Goal: Transaction & Acquisition: Purchase product/service

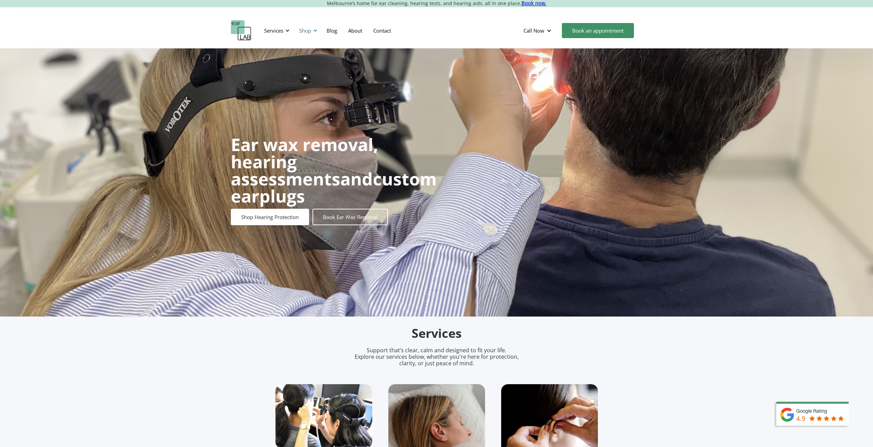
click at [302, 32] on div "Shop" at bounding box center [305, 30] width 12 height 7
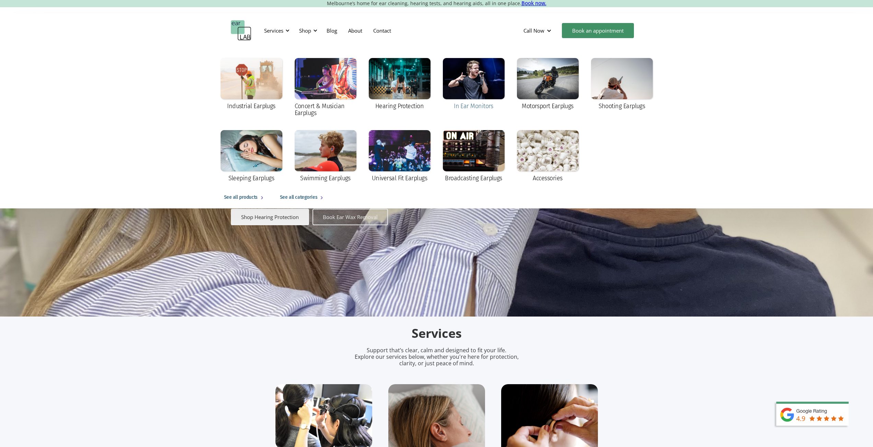
click at [479, 75] on div at bounding box center [474, 78] width 62 height 41
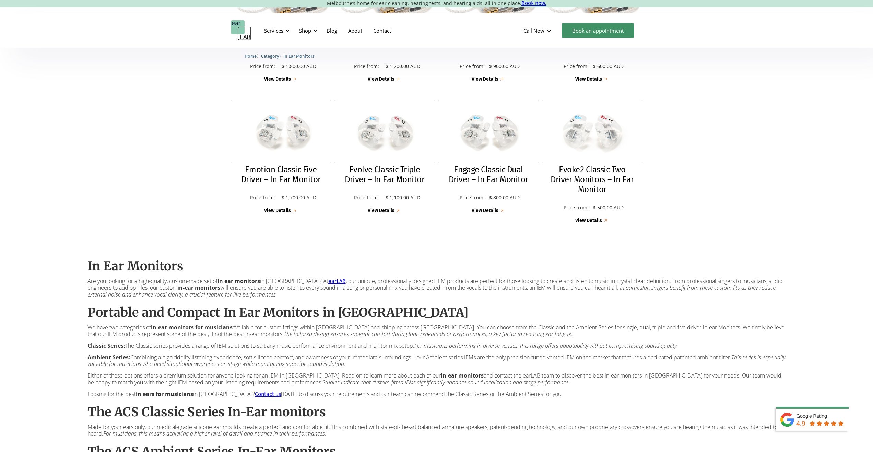
scroll to position [286, 0]
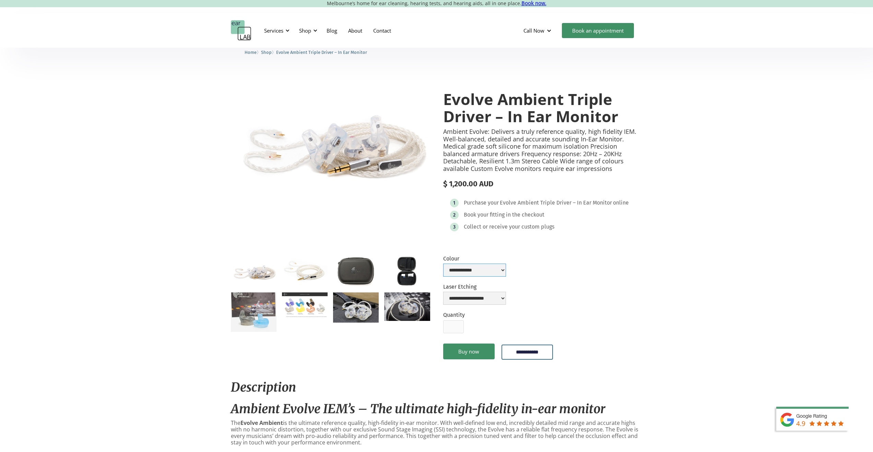
click at [497, 270] on select "**********" at bounding box center [474, 269] width 63 height 13
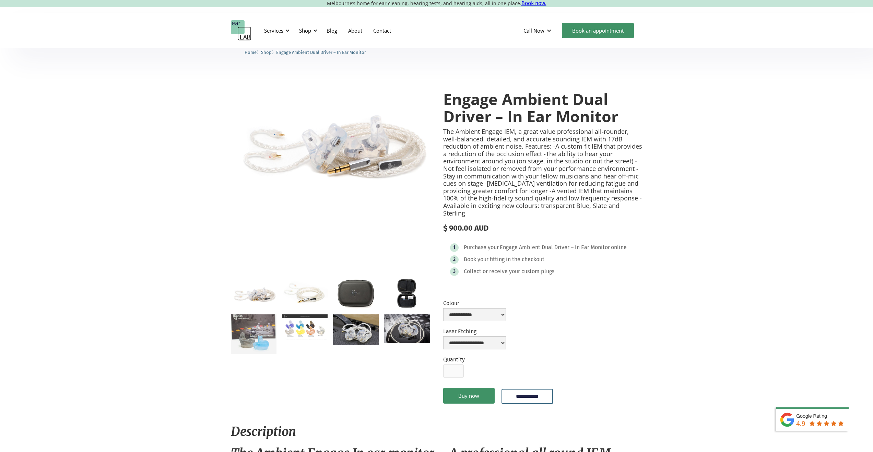
drag, startPoint x: 684, startPoint y: 305, endPoint x: 647, endPoint y: 148, distance: 160.8
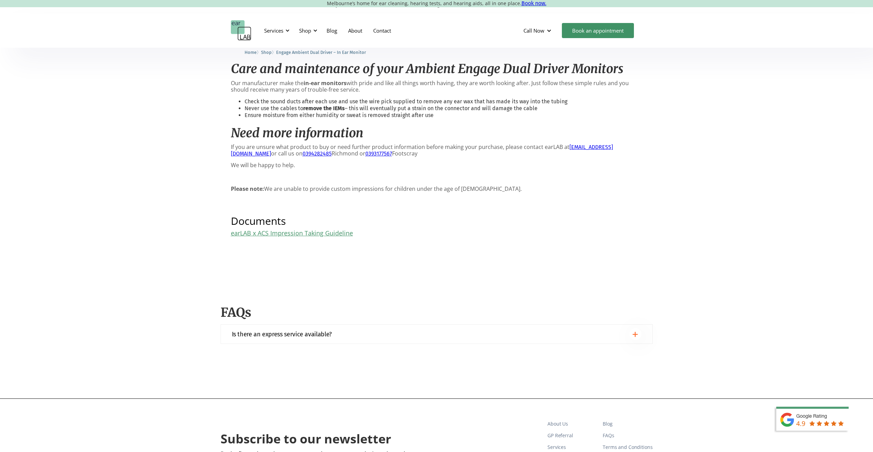
scroll to position [858, 0]
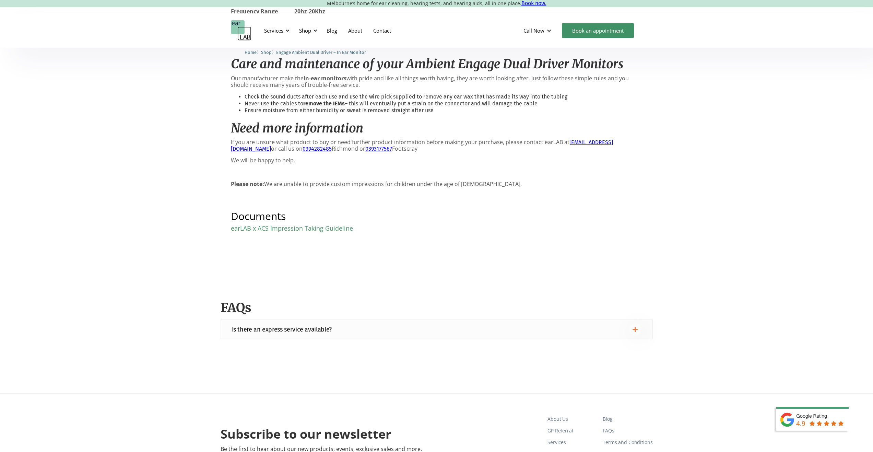
click at [637, 327] on img at bounding box center [635, 329] width 5 height 5
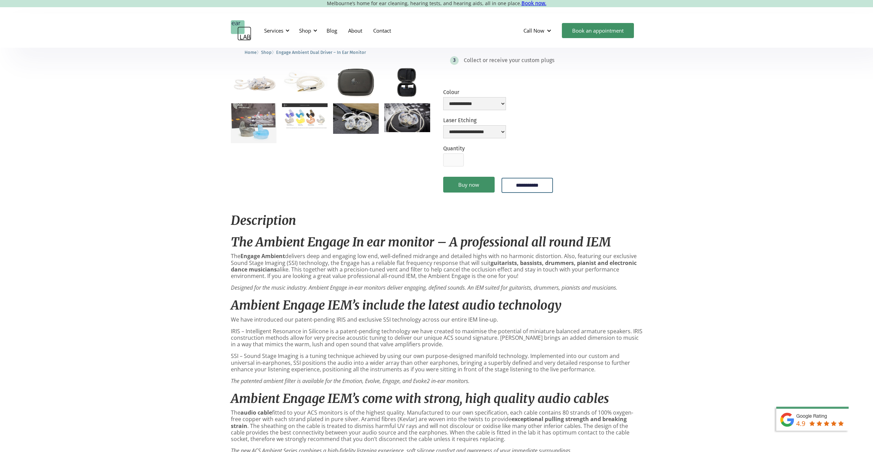
scroll to position [0, 0]
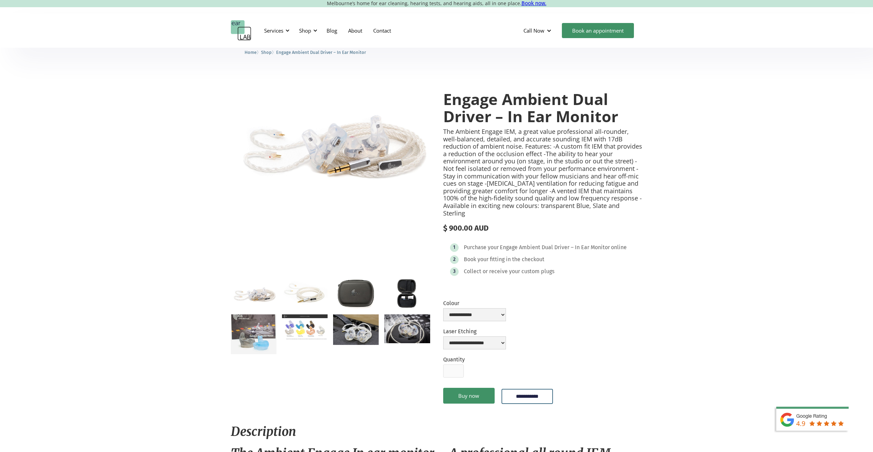
drag, startPoint x: 709, startPoint y: 350, endPoint x: 702, endPoint y: 235, distance: 115.1
